Goal: Ask a question

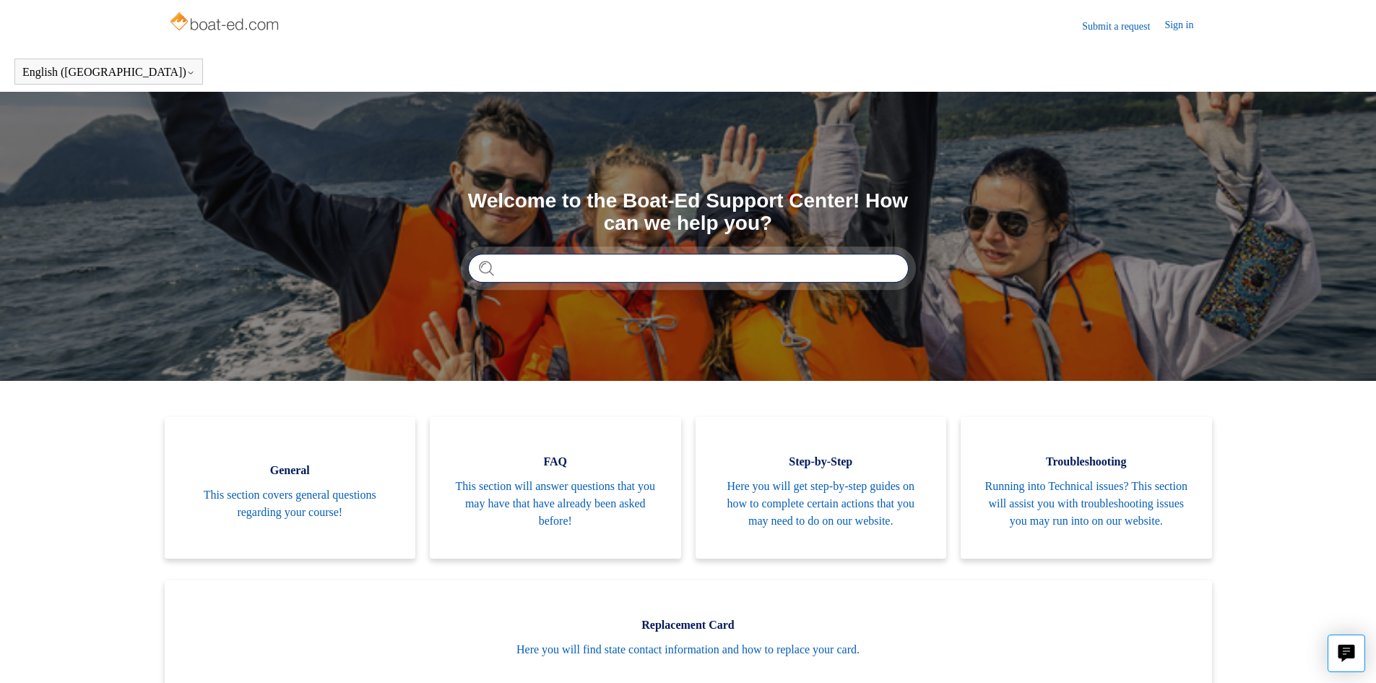
click at [620, 269] on input "Search" at bounding box center [688, 268] width 441 height 29
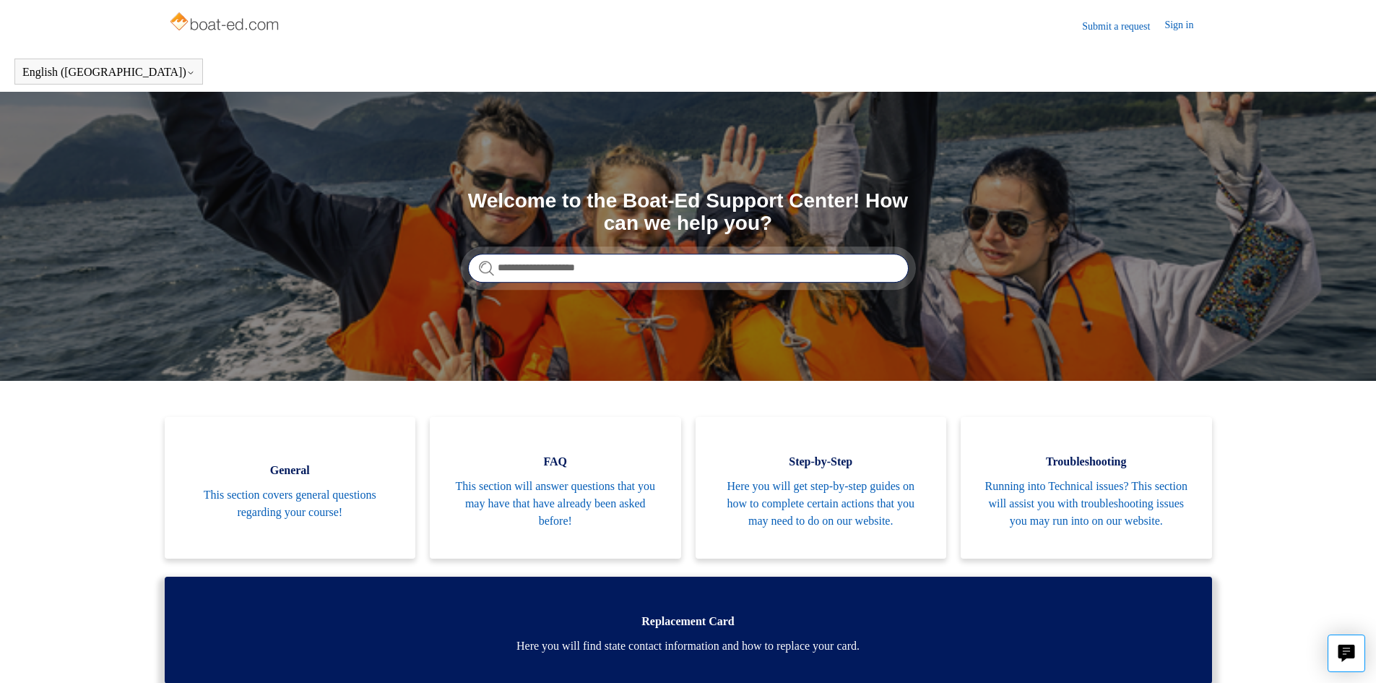
type input "**********"
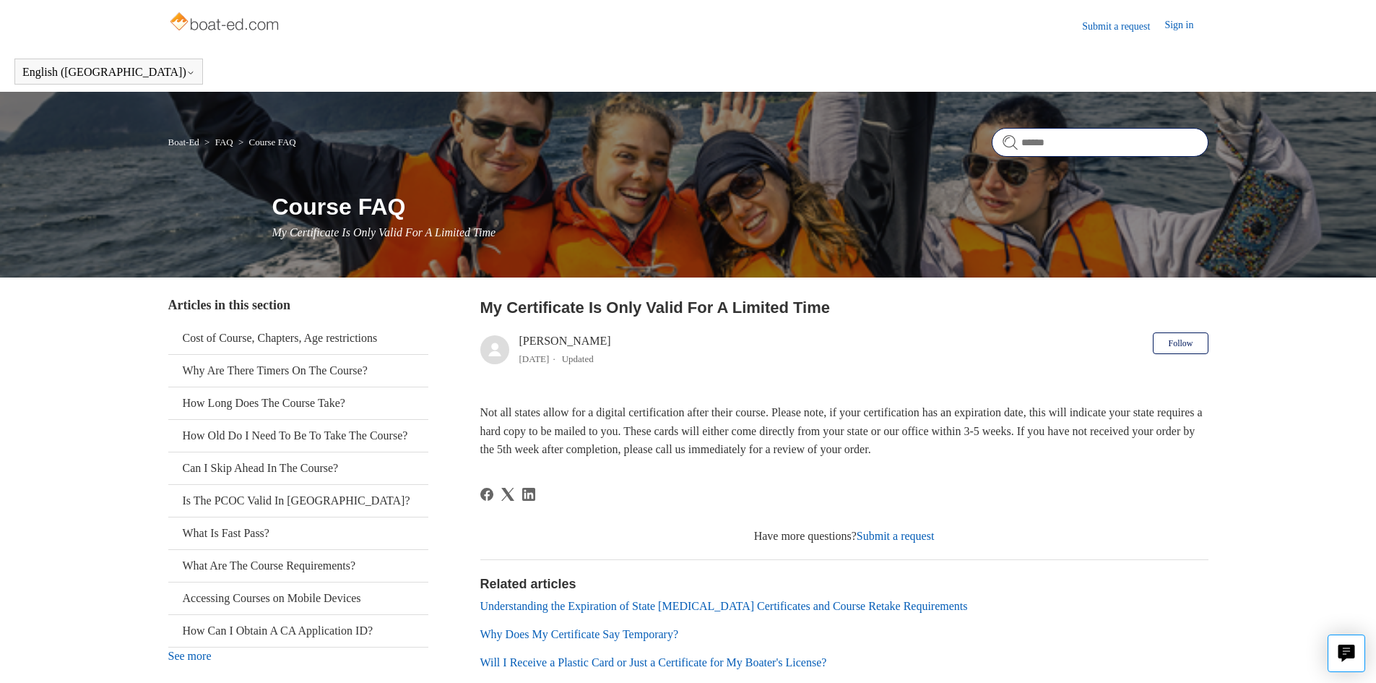
click at [1096, 139] on input "Search" at bounding box center [1100, 142] width 217 height 29
type input "**********"
